Goal: Use online tool/utility: Utilize a website feature to perform a specific function

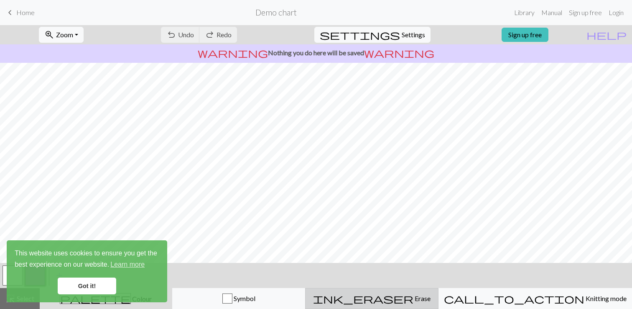
click at [404, 293] on span "ink_eraser" at bounding box center [363, 298] width 100 height 12
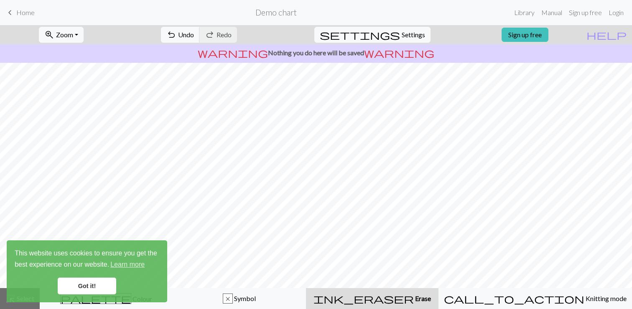
click at [89, 281] on link "Got it!" at bounding box center [87, 285] width 59 height 17
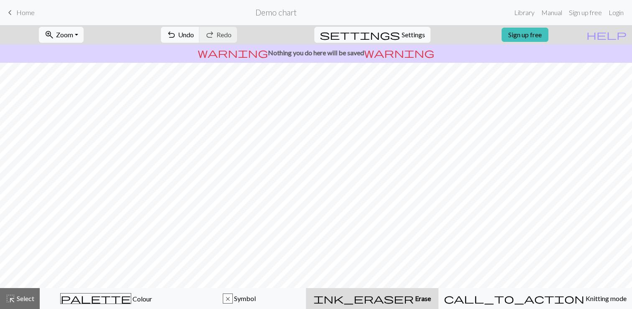
click at [435, 47] on div "warning Nothing you do here will be saved warning" at bounding box center [316, 53] width 632 height 18
click at [383, 38] on span "settings" at bounding box center [360, 35] width 80 height 12
select select "aran"
click at [9, 10] on span "keyboard_arrow_left" at bounding box center [10, 13] width 10 height 12
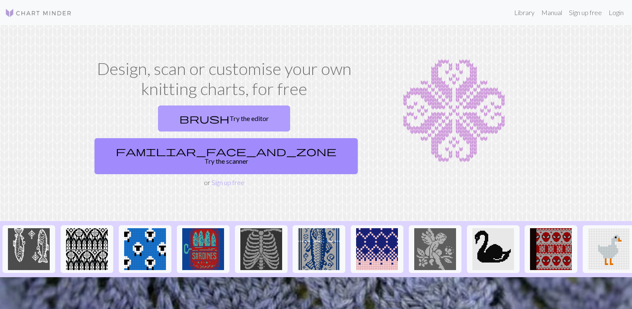
click at [161, 114] on link "brush Try the editor" at bounding box center [224, 118] width 132 height 26
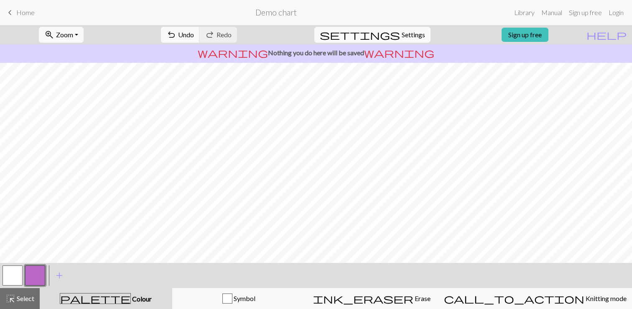
scroll to position [105, 0]
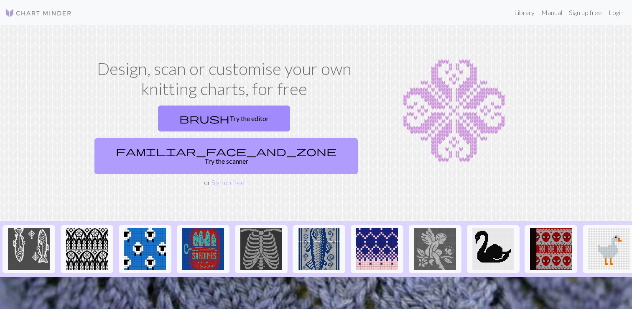
click at [309, 138] on link "familiar_face_and_zone Try the scanner" at bounding box center [227, 156] width 264 height 36
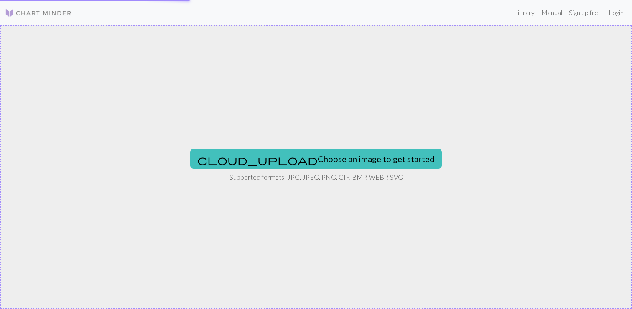
click at [307, 129] on div "cloud_upload Choose an image to get started Supported formats: JPG, JPEG, PNG, …" at bounding box center [316, 167] width 632 height 284
type input "C:\fakepath\JPEG 이미지-4A64-8E36-22-0.jpeg"
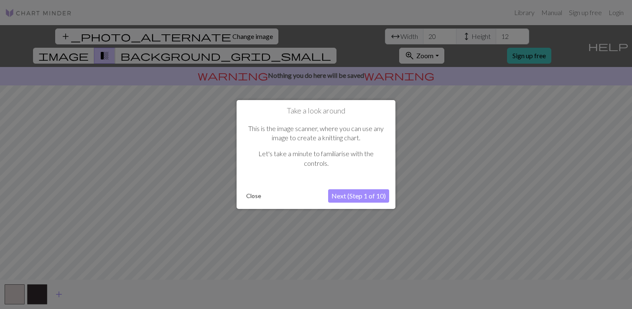
click at [348, 194] on button "Next (Step 1 of 10)" at bounding box center [358, 195] width 61 height 13
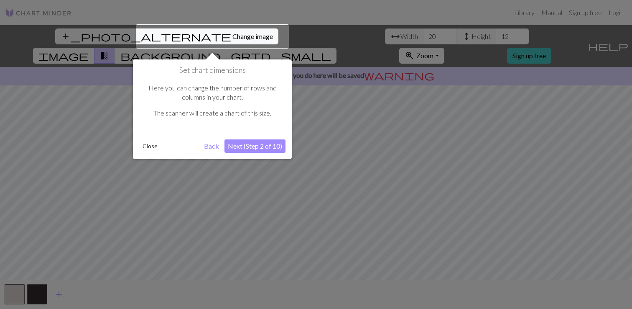
click at [265, 160] on div at bounding box center [316, 154] width 632 height 309
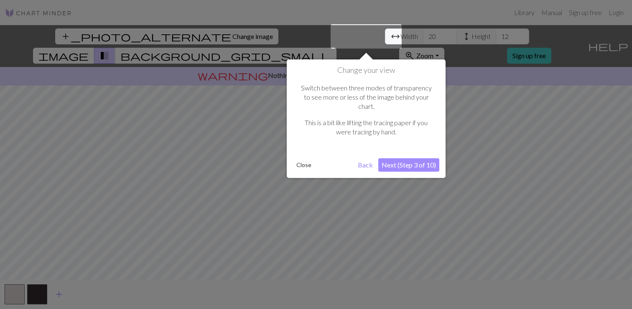
click at [302, 159] on button "Close" at bounding box center [304, 165] width 22 height 13
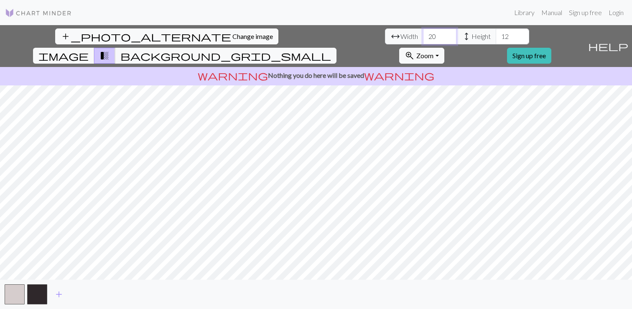
click at [423, 35] on input "20" at bounding box center [439, 36] width 33 height 16
click at [423, 33] on input "21" at bounding box center [439, 36] width 33 height 16
click at [423, 33] on input "22" at bounding box center [439, 36] width 33 height 16
click at [423, 33] on input "23" at bounding box center [439, 36] width 33 height 16
click at [423, 33] on input "24" at bounding box center [439, 36] width 33 height 16
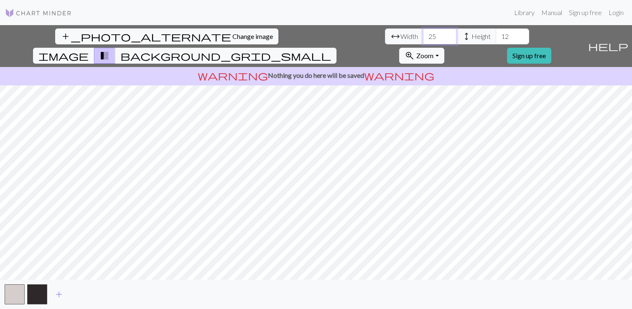
click at [423, 33] on input "25" at bounding box center [439, 36] width 33 height 16
click at [423, 33] on input "26" at bounding box center [439, 36] width 33 height 16
click at [423, 33] on input "27" at bounding box center [439, 36] width 33 height 16
click at [423, 33] on input "28" at bounding box center [439, 36] width 33 height 16
click at [423, 33] on input "29" at bounding box center [439, 36] width 33 height 16
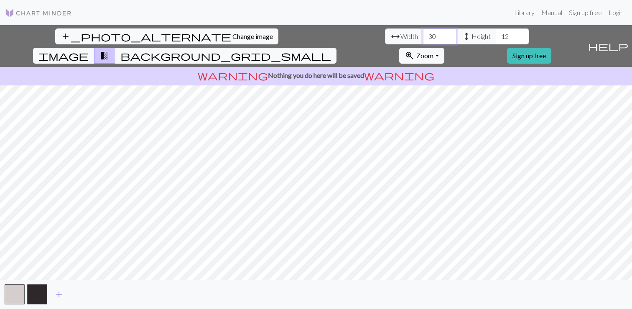
type input "30"
click at [423, 33] on input "30" at bounding box center [439, 36] width 33 height 16
click at [496, 35] on input "12" at bounding box center [512, 36] width 33 height 16
click at [496, 35] on input "13" at bounding box center [512, 36] width 33 height 16
click at [496, 35] on input "14" at bounding box center [512, 36] width 33 height 16
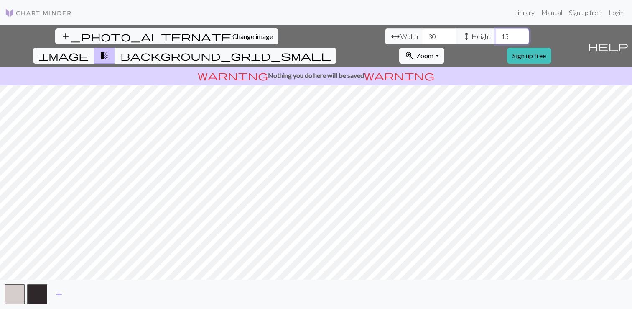
click at [496, 35] on input "15" at bounding box center [512, 36] width 33 height 16
click at [496, 35] on input "16" at bounding box center [512, 36] width 33 height 16
click at [496, 35] on input "17" at bounding box center [512, 36] width 33 height 16
click at [496, 35] on input "18" at bounding box center [512, 36] width 33 height 16
click at [496, 34] on input "19" at bounding box center [512, 36] width 33 height 16
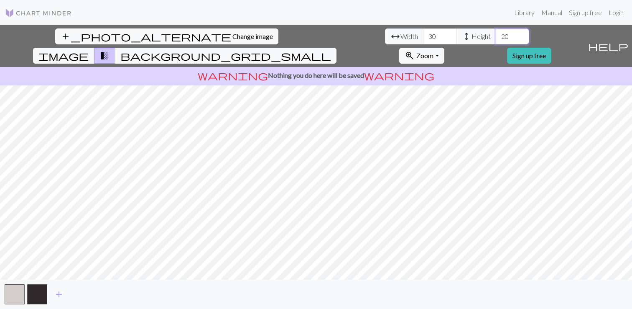
click at [496, 34] on input "20" at bounding box center [512, 36] width 33 height 16
click at [496, 34] on input "21" at bounding box center [512, 36] width 33 height 16
click at [496, 34] on input "22" at bounding box center [512, 36] width 33 height 16
click at [496, 34] on input "23" at bounding box center [512, 36] width 33 height 16
click at [496, 34] on input "24" at bounding box center [512, 36] width 33 height 16
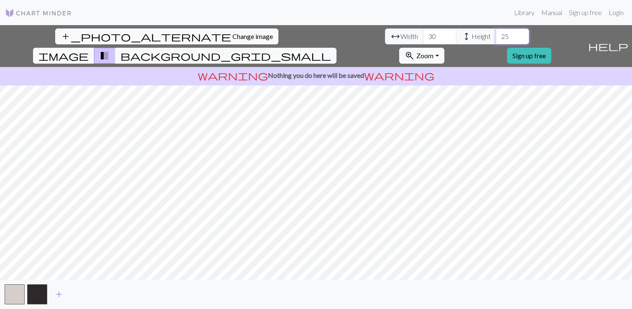
click at [496, 34] on input "25" at bounding box center [512, 36] width 33 height 16
click at [496, 34] on input "26" at bounding box center [512, 36] width 33 height 16
click at [496, 34] on input "27" at bounding box center [512, 36] width 33 height 16
click at [496, 34] on input "28" at bounding box center [512, 36] width 33 height 16
click at [496, 34] on input "29" at bounding box center [512, 36] width 33 height 16
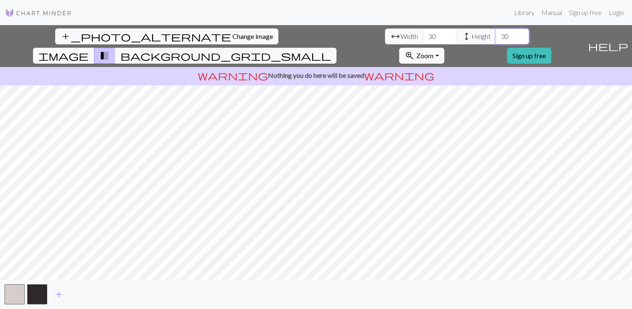
click at [496, 34] on input "30" at bounding box center [512, 36] width 33 height 16
click at [496, 35] on input "31" at bounding box center [512, 36] width 33 height 16
click at [496, 35] on input "32" at bounding box center [512, 36] width 33 height 16
click at [496, 35] on input "33" at bounding box center [512, 36] width 33 height 16
click at [496, 35] on input "34" at bounding box center [512, 36] width 33 height 16
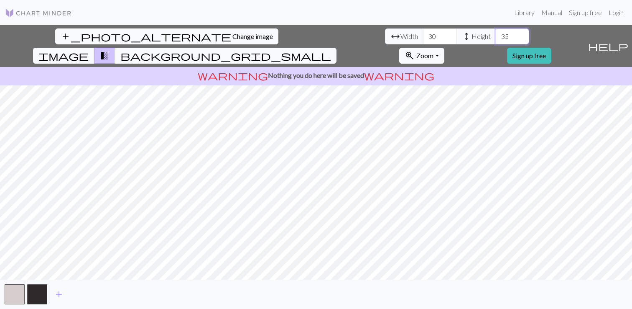
click at [496, 35] on input "35" at bounding box center [512, 36] width 33 height 16
click at [496, 35] on input "36" at bounding box center [512, 36] width 33 height 16
click at [496, 35] on input "37" at bounding box center [512, 36] width 33 height 16
click at [496, 35] on input "38" at bounding box center [512, 36] width 33 height 16
click at [496, 35] on input "39" at bounding box center [512, 36] width 33 height 16
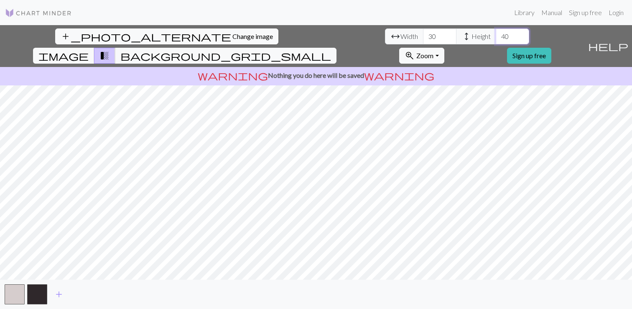
type input "40"
click at [496, 35] on input "40" at bounding box center [512, 36] width 33 height 16
click at [423, 36] on input "29" at bounding box center [439, 36] width 33 height 16
click at [423, 35] on input "30" at bounding box center [439, 36] width 33 height 16
click at [423, 34] on input "31" at bounding box center [439, 36] width 33 height 16
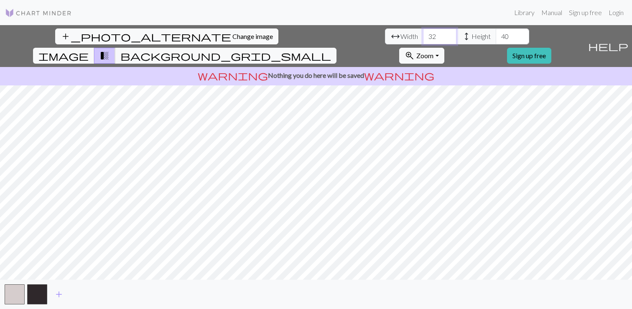
click at [423, 33] on input "32" at bounding box center [439, 36] width 33 height 16
click at [423, 33] on input "33" at bounding box center [439, 36] width 33 height 16
click at [423, 33] on input "34" at bounding box center [439, 36] width 33 height 16
click at [423, 33] on input "35" at bounding box center [439, 36] width 33 height 16
click at [423, 33] on input "36" at bounding box center [439, 36] width 33 height 16
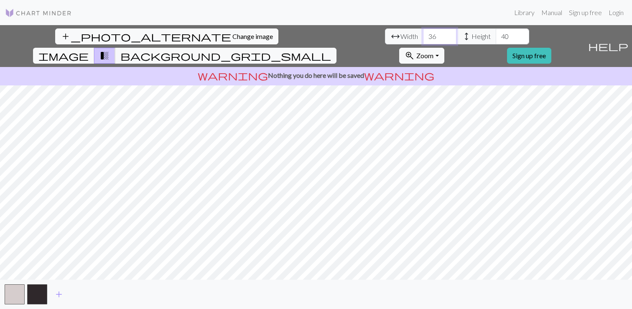
click at [423, 33] on input "37" at bounding box center [439, 36] width 33 height 16
click at [423, 33] on input "38" at bounding box center [439, 36] width 33 height 16
click at [423, 33] on input "39" at bounding box center [439, 36] width 33 height 16
click at [423, 33] on input "40" at bounding box center [439, 36] width 33 height 16
click at [89, 50] on span "image" at bounding box center [63, 56] width 50 height 12
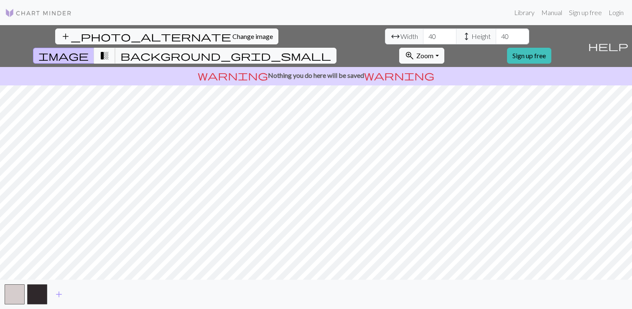
click at [110, 50] on span "transition_fade" at bounding box center [105, 56] width 10 height 12
click at [331, 50] on span "background_grid_small" at bounding box center [225, 56] width 211 height 12
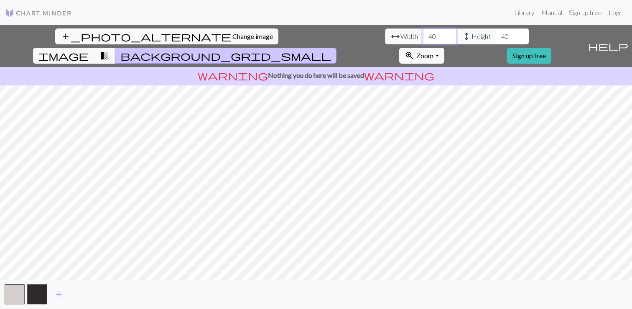
click at [423, 34] on input "40" at bounding box center [439, 36] width 33 height 16
click at [423, 32] on input "41" at bounding box center [439, 36] width 33 height 16
click at [423, 32] on input "42" at bounding box center [439, 36] width 33 height 16
click at [423, 32] on input "43" at bounding box center [439, 36] width 33 height 16
click at [423, 32] on input "44" at bounding box center [439, 36] width 33 height 16
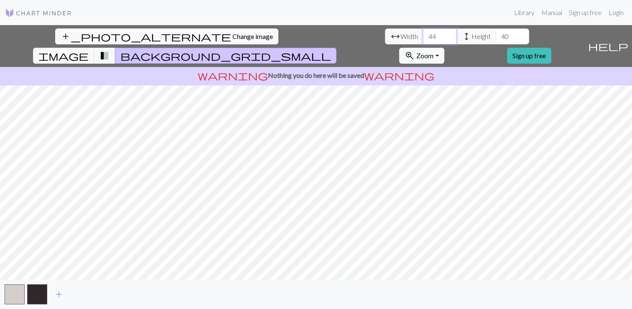
click at [423, 32] on input "45" at bounding box center [439, 36] width 33 height 16
click at [423, 32] on input "46" at bounding box center [439, 36] width 33 height 16
click at [423, 32] on input "47" at bounding box center [439, 36] width 33 height 16
click at [423, 32] on input "48" at bounding box center [439, 36] width 33 height 16
click at [423, 32] on input "49" at bounding box center [439, 36] width 33 height 16
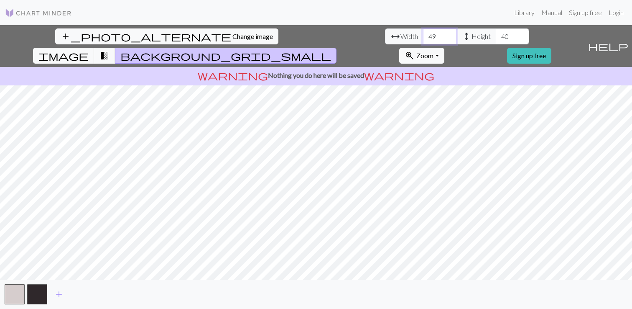
type input "50"
click at [423, 32] on input "50" at bounding box center [439, 36] width 33 height 16
click at [496, 31] on input "41" at bounding box center [512, 36] width 33 height 16
click at [496, 31] on input "42" at bounding box center [512, 36] width 33 height 16
click at [496, 31] on input "43" at bounding box center [512, 36] width 33 height 16
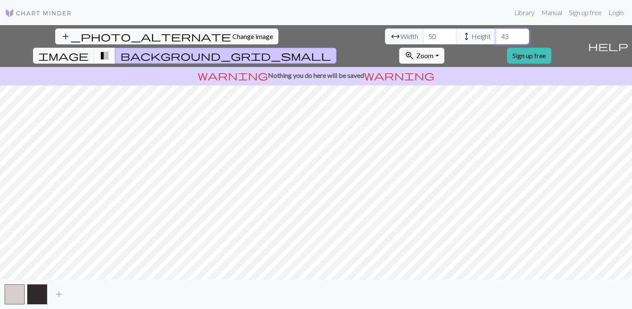
click at [496, 31] on input "44" at bounding box center [512, 36] width 33 height 16
click at [496, 31] on input "45" at bounding box center [512, 36] width 33 height 16
click at [496, 31] on input "46" at bounding box center [512, 36] width 33 height 16
click at [496, 31] on input "47" at bounding box center [512, 36] width 33 height 16
click at [496, 31] on input "48" at bounding box center [512, 36] width 33 height 16
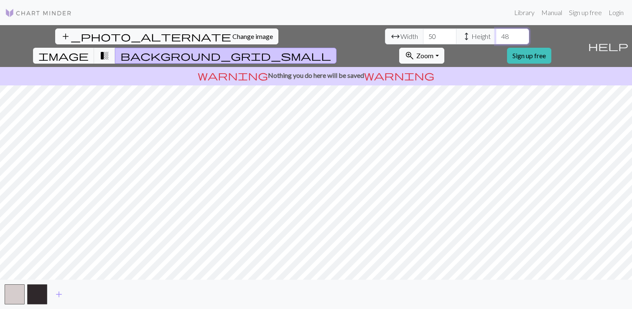
click at [496, 31] on input "49" at bounding box center [512, 36] width 33 height 16
click at [496, 31] on input "50" at bounding box center [512, 36] width 33 height 16
click at [496, 31] on input "51" at bounding box center [512, 36] width 33 height 16
click at [496, 31] on input "52" at bounding box center [512, 36] width 33 height 16
click at [496, 37] on input "51" at bounding box center [512, 36] width 33 height 16
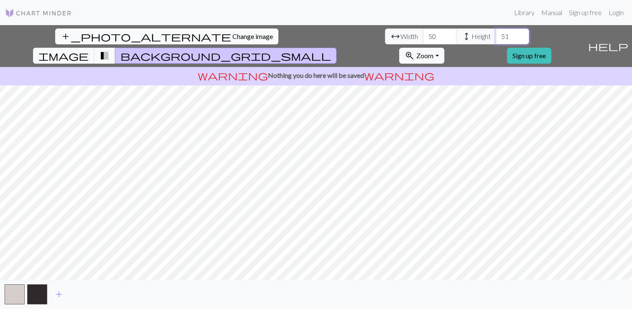
type input "50"
click at [496, 37] on input "50" at bounding box center [512, 36] width 33 height 16
click at [110, 50] on span "transition_fade" at bounding box center [105, 56] width 10 height 12
